Goal: Task Accomplishment & Management: Manage account settings

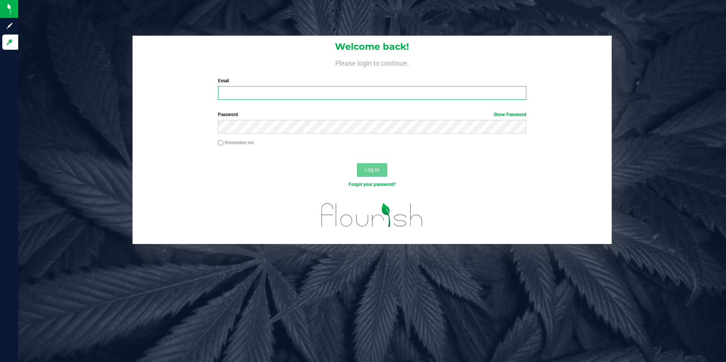
type input "[EMAIL_ADDRESS][DOMAIN_NAME]"
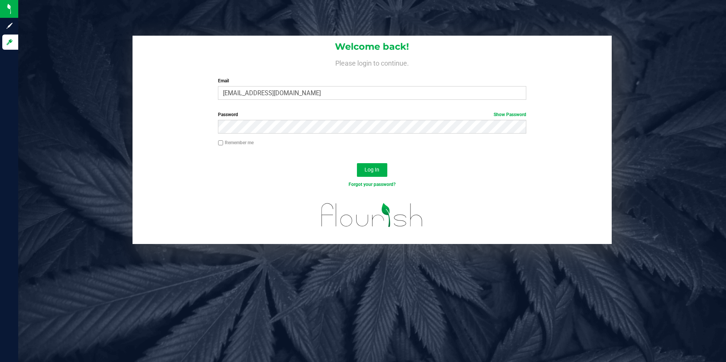
drag, startPoint x: 219, startPoint y: 143, endPoint x: 294, endPoint y: 173, distance: 80.3
click at [220, 143] on input "Remember me" at bounding box center [220, 142] width 5 height 5
checkbox input "true"
click at [365, 166] on button "Log In" at bounding box center [372, 170] width 30 height 14
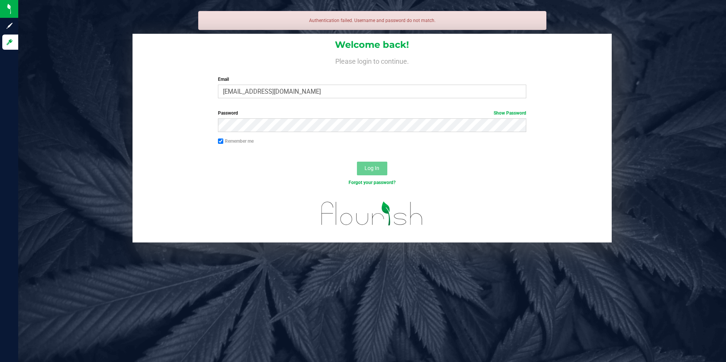
drag, startPoint x: 324, startPoint y: 159, endPoint x: 475, endPoint y: 111, distance: 158.3
click at [326, 157] on form "Welcome back! Please login to continue. Email [EMAIL_ADDRESS][DOMAIN_NAME] Requ…" at bounding box center [372, 138] width 468 height 208
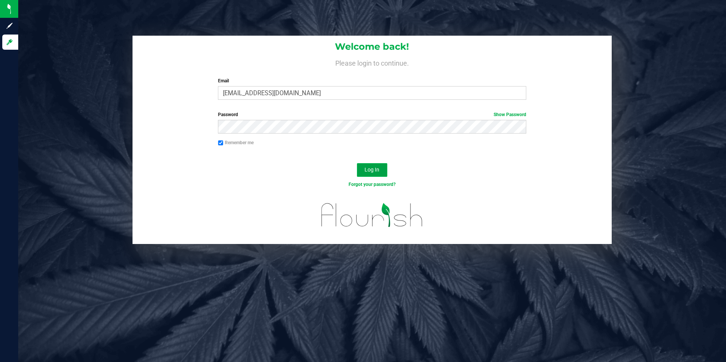
click at [378, 168] on span "Log In" at bounding box center [371, 170] width 15 height 6
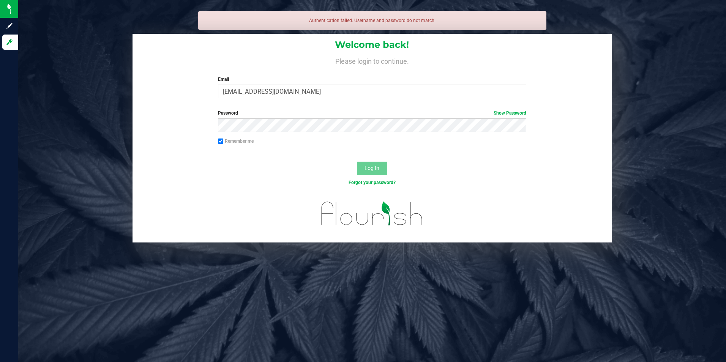
click at [654, 51] on div "Welcome back! Please login to continue. Email [EMAIL_ADDRESS][DOMAIN_NAME] Requ…" at bounding box center [372, 138] width 719 height 208
click at [140, 89] on div "Welcome back! Please login to continue. Email [EMAIL_ADDRESS][DOMAIN_NAME] Requ…" at bounding box center [371, 69] width 479 height 70
drag, startPoint x: 88, startPoint y: 73, endPoint x: 85, endPoint y: 71, distance: 4.2
click at [86, 73] on div "Welcome back! Please login to continue. Email [EMAIL_ADDRESS][DOMAIN_NAME] Requ…" at bounding box center [372, 138] width 719 height 208
